Goal: Information Seeking & Learning: Learn about a topic

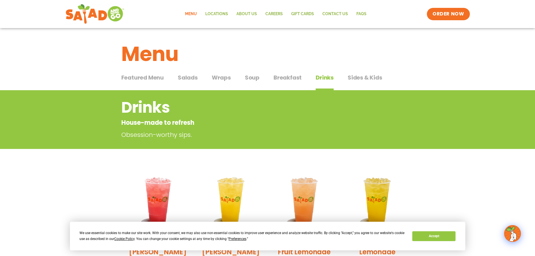
click at [193, 12] on link "Menu" at bounding box center [191, 14] width 20 height 13
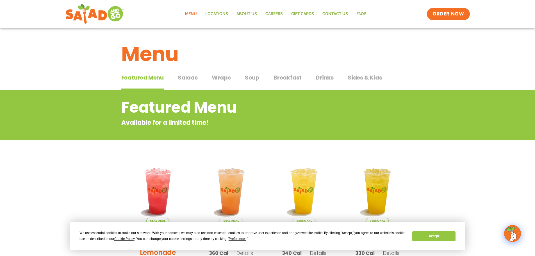
click at [187, 76] on span "Salads" at bounding box center [188, 77] width 20 height 8
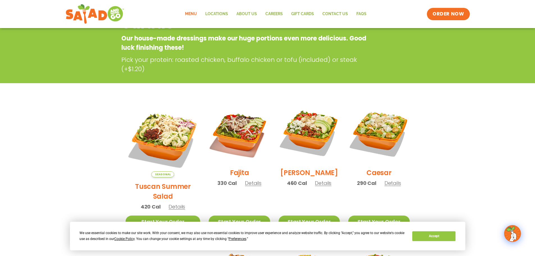
scroll to position [112, 0]
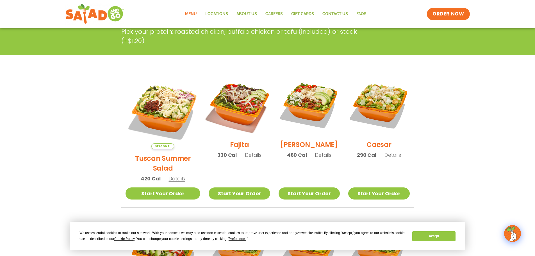
click at [236, 111] on img at bounding box center [239, 105] width 72 height 72
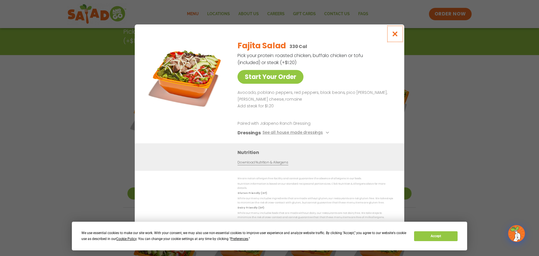
click at [395, 37] on icon "Close modal" at bounding box center [395, 34] width 7 height 6
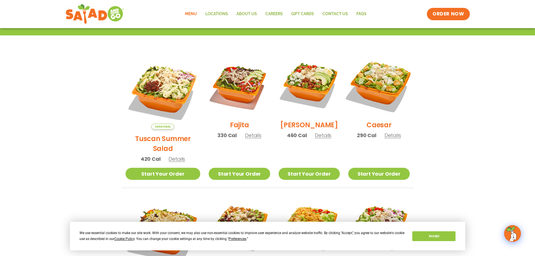
scroll to position [140, 0]
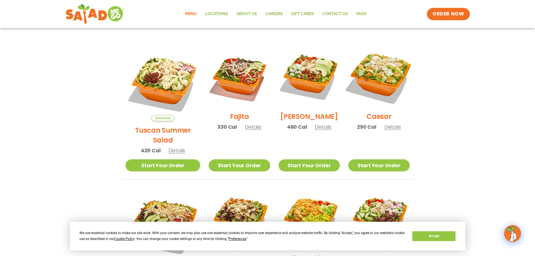
click at [379, 84] on img at bounding box center [379, 77] width 72 height 72
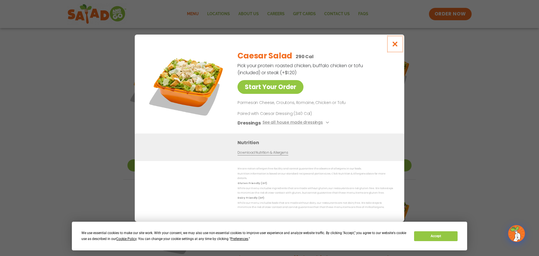
click at [393, 44] on icon "Close modal" at bounding box center [395, 44] width 7 height 6
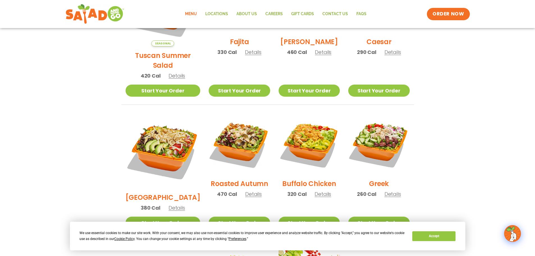
scroll to position [225, 0]
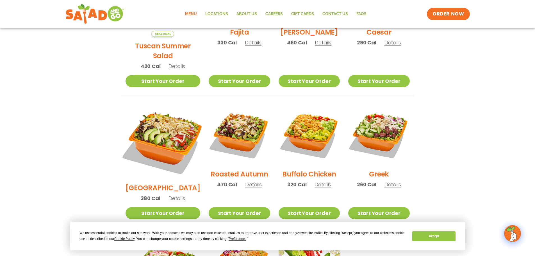
click at [166, 126] on img at bounding box center [163, 141] width 88 height 88
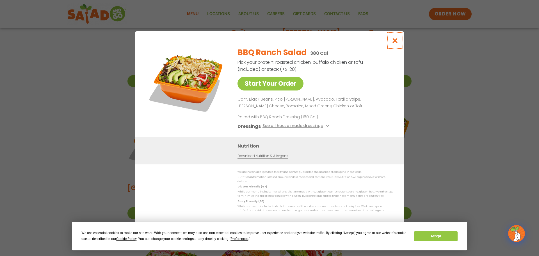
click at [397, 42] on icon "Close modal" at bounding box center [395, 41] width 7 height 6
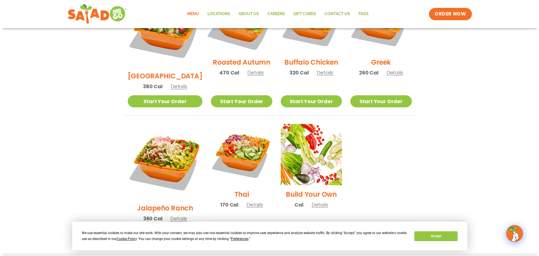
scroll to position [337, 0]
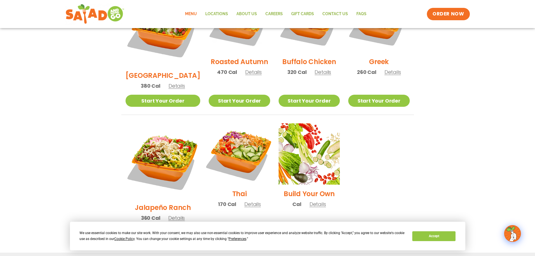
click at [234, 141] on img at bounding box center [239, 154] width 72 height 72
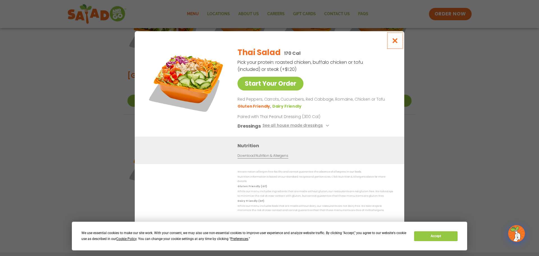
click at [392, 42] on icon "Close modal" at bounding box center [395, 41] width 7 height 6
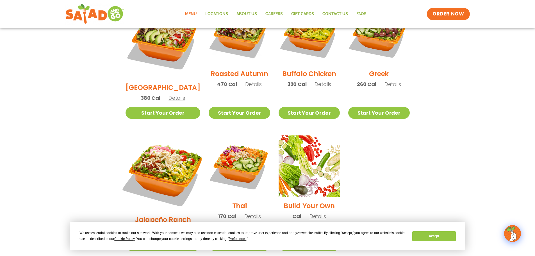
scroll to position [326, 0]
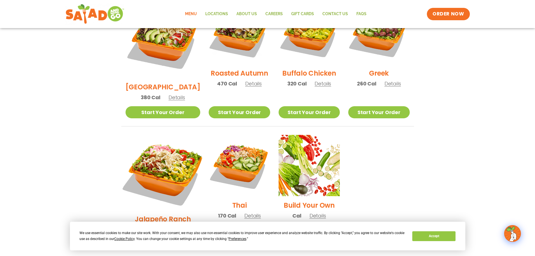
click at [158, 149] on img at bounding box center [163, 172] width 88 height 88
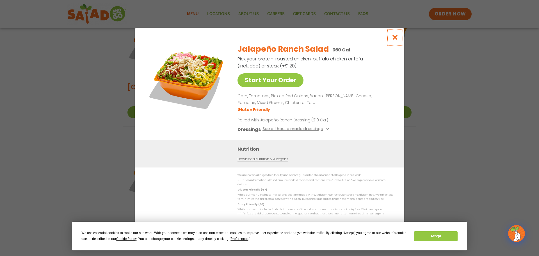
click at [399, 39] on button "Close modal" at bounding box center [395, 37] width 18 height 19
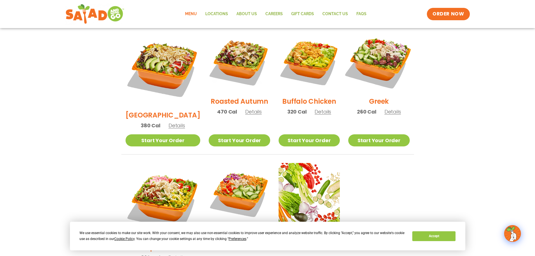
scroll to position [269, 0]
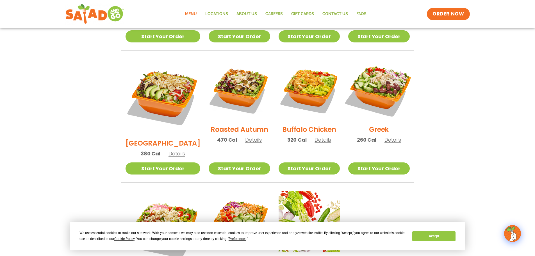
click at [385, 82] on img at bounding box center [379, 90] width 72 height 72
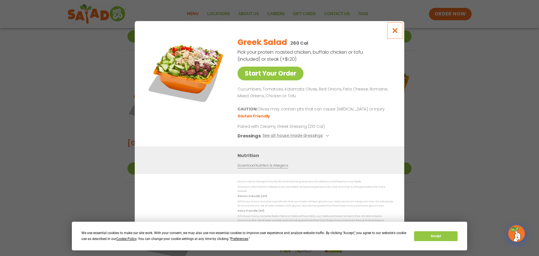
click at [395, 32] on icon "Close modal" at bounding box center [395, 31] width 7 height 6
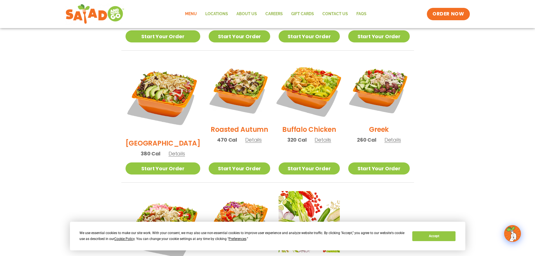
click at [302, 72] on img at bounding box center [309, 90] width 72 height 72
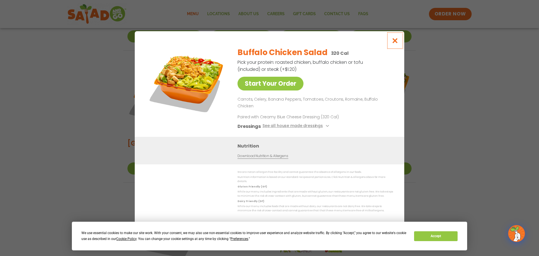
click at [395, 44] on icon "Close modal" at bounding box center [395, 41] width 7 height 6
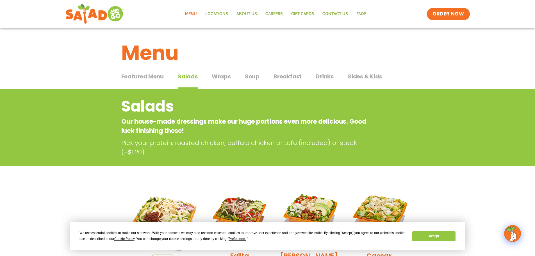
scroll to position [0, 0]
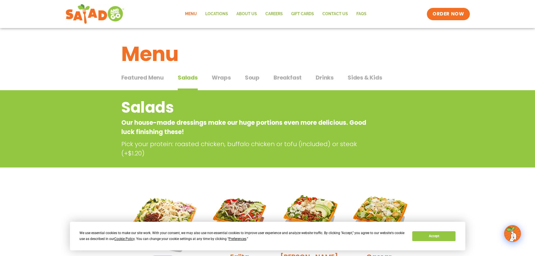
click at [219, 74] on span "Wraps" at bounding box center [221, 77] width 19 height 8
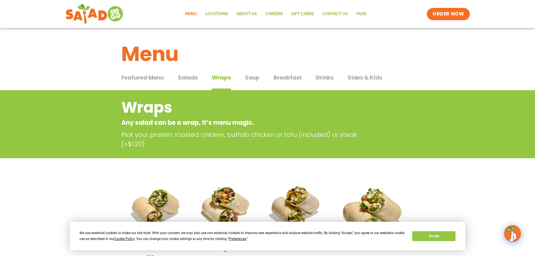
click at [253, 76] on span "Soup" at bounding box center [252, 77] width 15 height 8
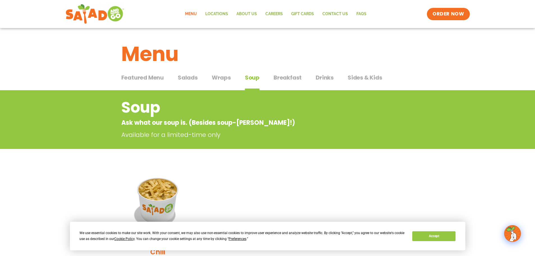
click at [284, 79] on span "Breakfast" at bounding box center [288, 77] width 28 height 8
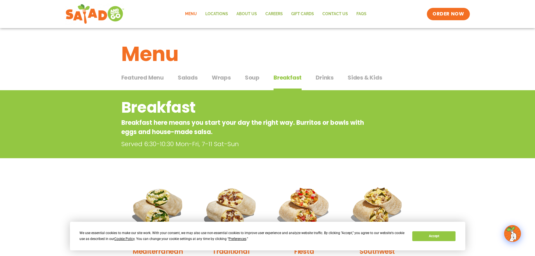
click at [318, 76] on span "Drinks" at bounding box center [325, 77] width 18 height 8
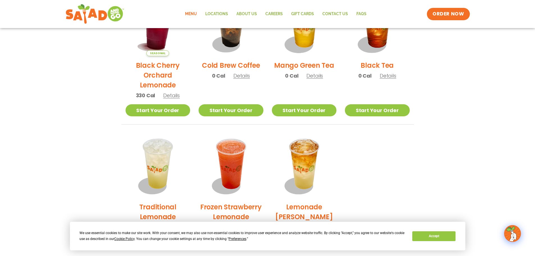
scroll to position [245, 0]
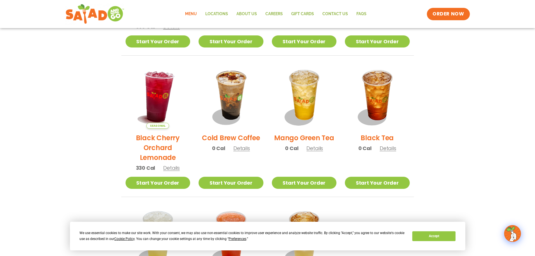
click at [162, 107] on img at bounding box center [158, 96] width 76 height 76
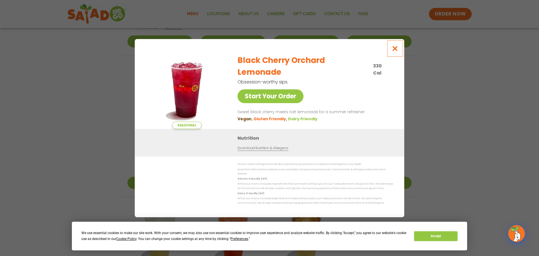
click at [392, 50] on icon "Close modal" at bounding box center [395, 48] width 7 height 6
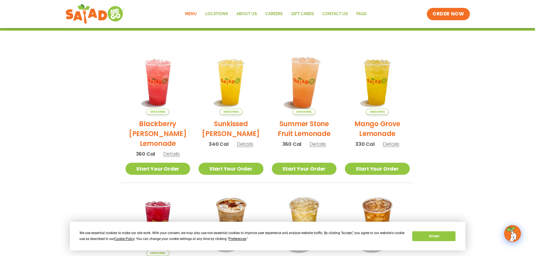
scroll to position [105, 0]
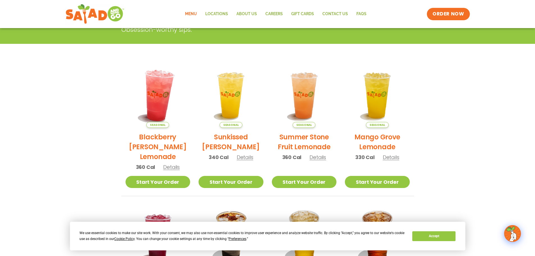
click at [156, 96] on img at bounding box center [158, 95] width 76 height 76
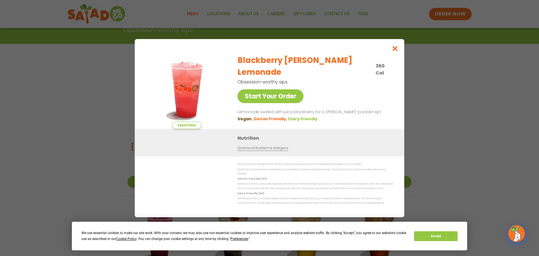
click at [517, 92] on div "Seasonal Start Your Order Blackberry Bramble Lemonade 360 Cal Obsession-worthy …" at bounding box center [269, 128] width 539 height 256
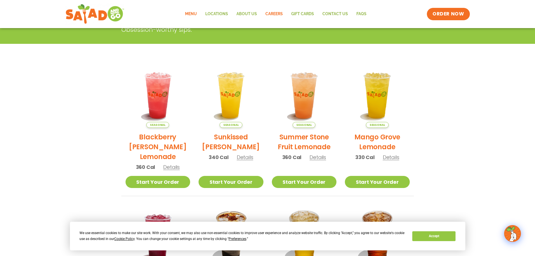
click at [276, 13] on link "Careers" at bounding box center [274, 14] width 26 height 13
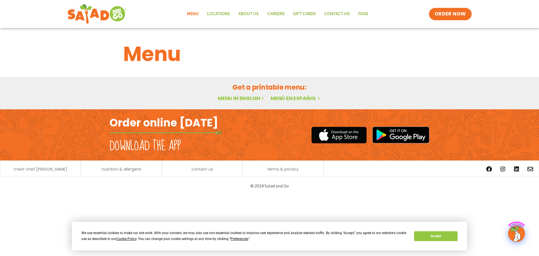
click at [195, 14] on link "Menu" at bounding box center [193, 14] width 20 height 13
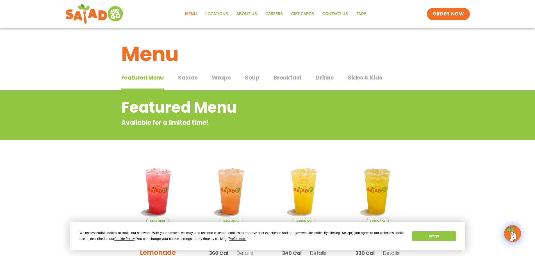
click at [193, 81] on span "Salads" at bounding box center [188, 77] width 20 height 8
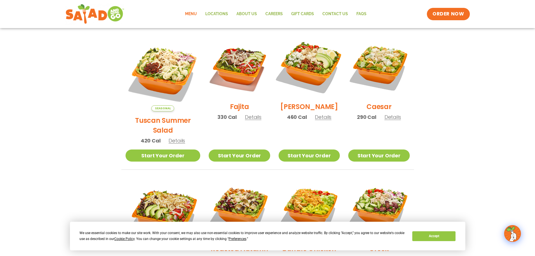
scroll to position [140, 0]
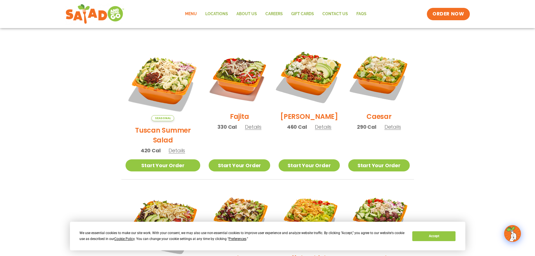
click at [311, 84] on img at bounding box center [309, 77] width 72 height 72
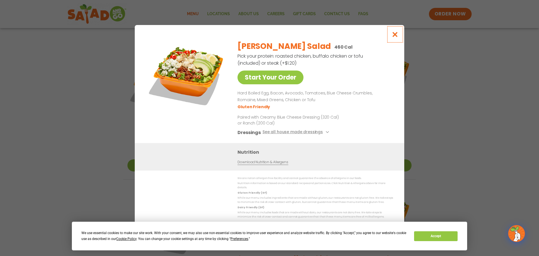
click at [395, 34] on icon "Close modal" at bounding box center [395, 34] width 7 height 6
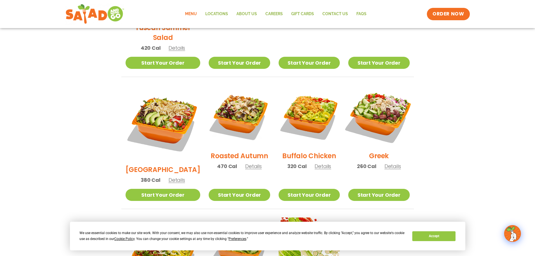
scroll to position [253, 0]
